Goal: Complete application form

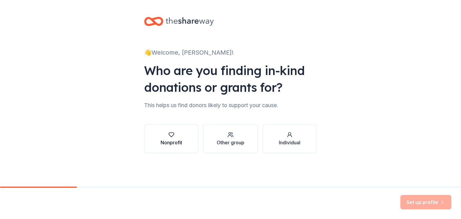
click at [176, 142] on div "Nonprofit" at bounding box center [171, 142] width 22 height 7
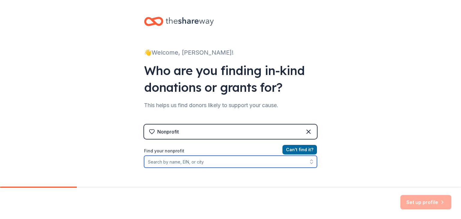
click at [167, 163] on input "Find your nonprofit" at bounding box center [230, 162] width 173 height 12
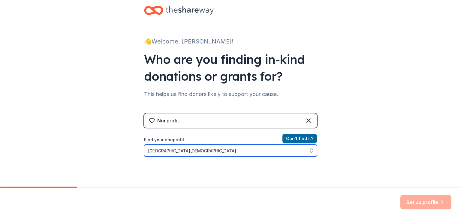
type input "[GEOGRAPHIC_DATA][DEMOGRAPHIC_DATA]"
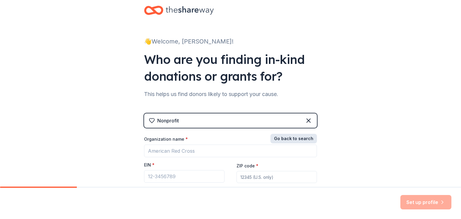
click at [304, 137] on button "Go back to search" at bounding box center [293, 139] width 46 height 10
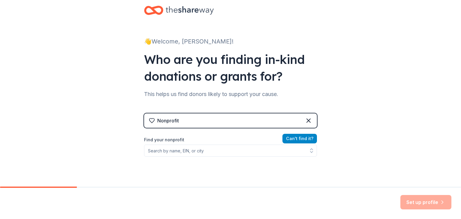
click at [304, 137] on button "Can ' t find it?" at bounding box center [299, 139] width 34 height 10
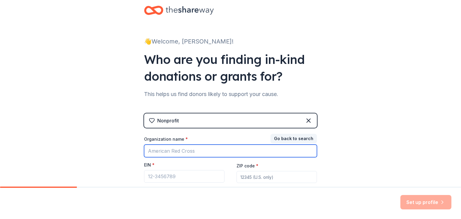
click at [223, 151] on input "Organization name *" at bounding box center [230, 151] width 173 height 13
type input "[GEOGRAPHIC_DATA][DEMOGRAPHIC_DATA]"
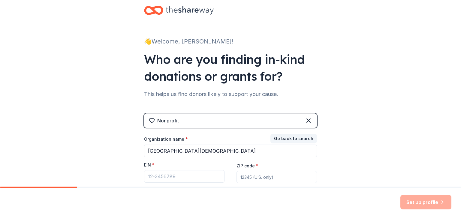
click at [269, 178] on input "ZIP code *" at bounding box center [276, 177] width 80 height 12
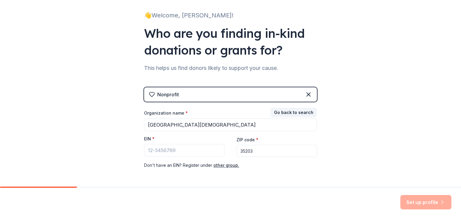
scroll to position [60, 0]
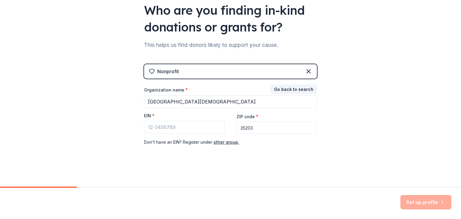
type input "35203"
click at [417, 201] on div "Set up profile" at bounding box center [425, 202] width 51 height 14
click at [267, 75] on div "Nonprofit" at bounding box center [230, 71] width 173 height 14
click at [307, 69] on icon at bounding box center [308, 71] width 7 height 7
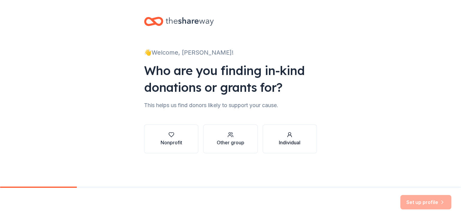
click at [289, 144] on div "Individual" at bounding box center [290, 142] width 22 height 7
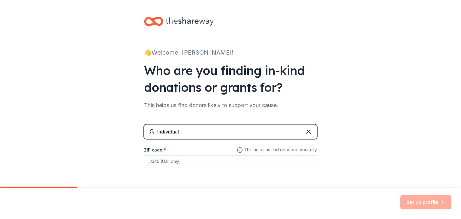
click at [254, 162] on input "ZIP code *" at bounding box center [230, 161] width 173 height 12
type input "35203"
click at [357, 167] on div "👋 Welcome, [PERSON_NAME]! Who are you finding in-kind donations or grants for? …" at bounding box center [230, 104] width 461 height 208
